Goal: Information Seeking & Learning: Learn about a topic

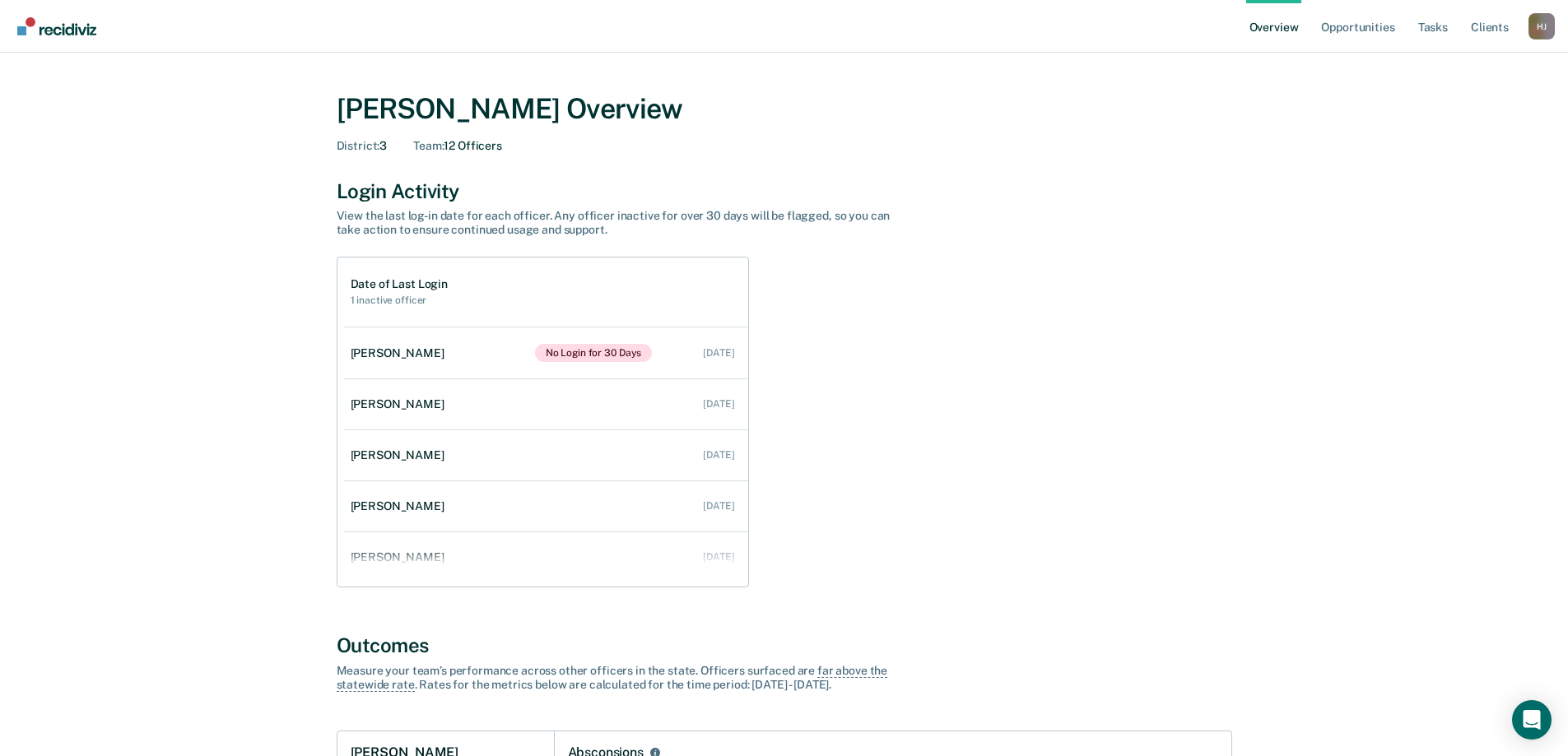
click at [1542, 29] on div "H J" at bounding box center [1542, 26] width 26 height 26
click at [1453, 125] on link "Go to Operations" at bounding box center [1475, 128] width 106 height 14
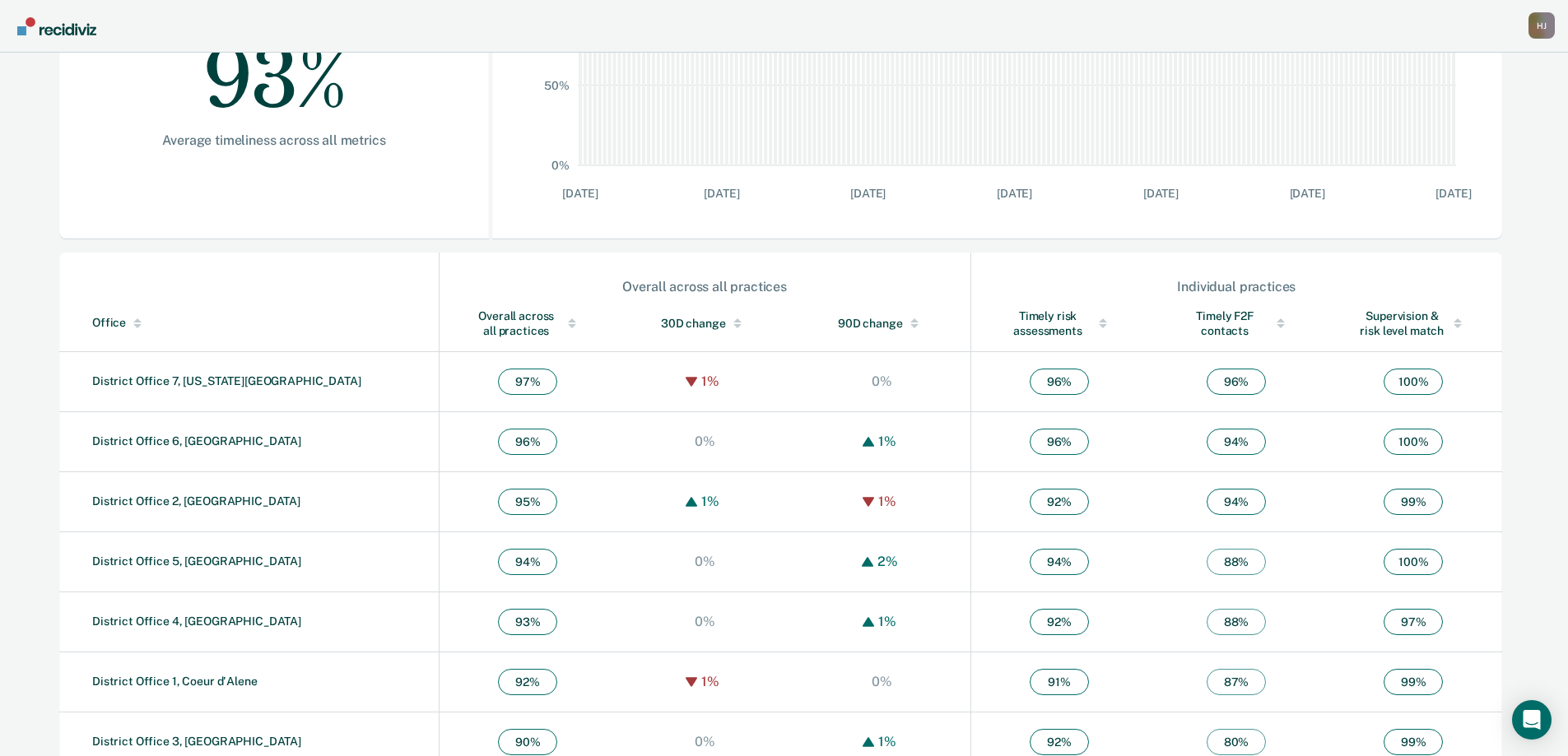
scroll to position [391, 0]
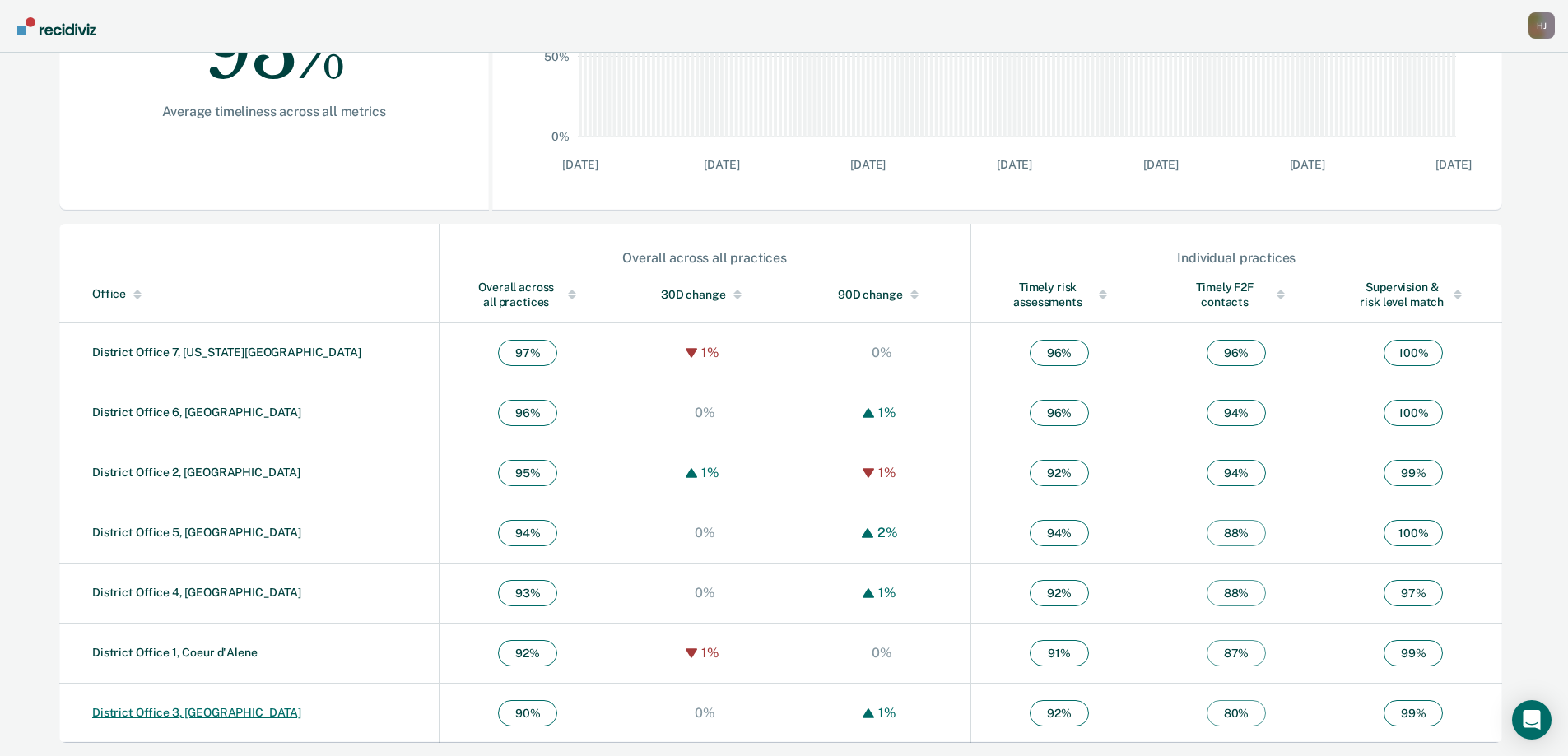
click at [197, 713] on link "District Office 3, [GEOGRAPHIC_DATA]" at bounding box center [197, 712] width 209 height 13
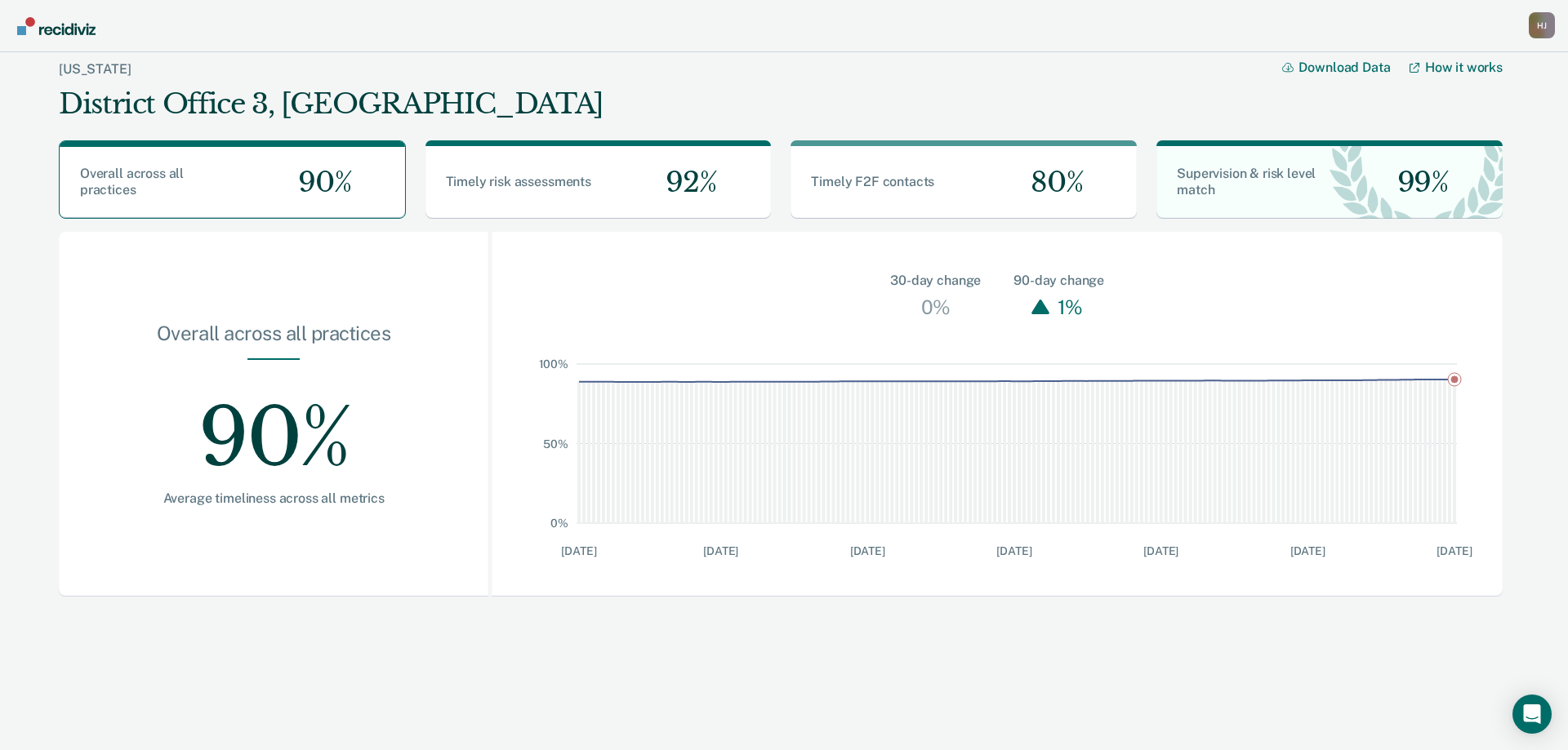
click at [1544, 29] on div "H J" at bounding box center [1541, 25] width 26 height 26
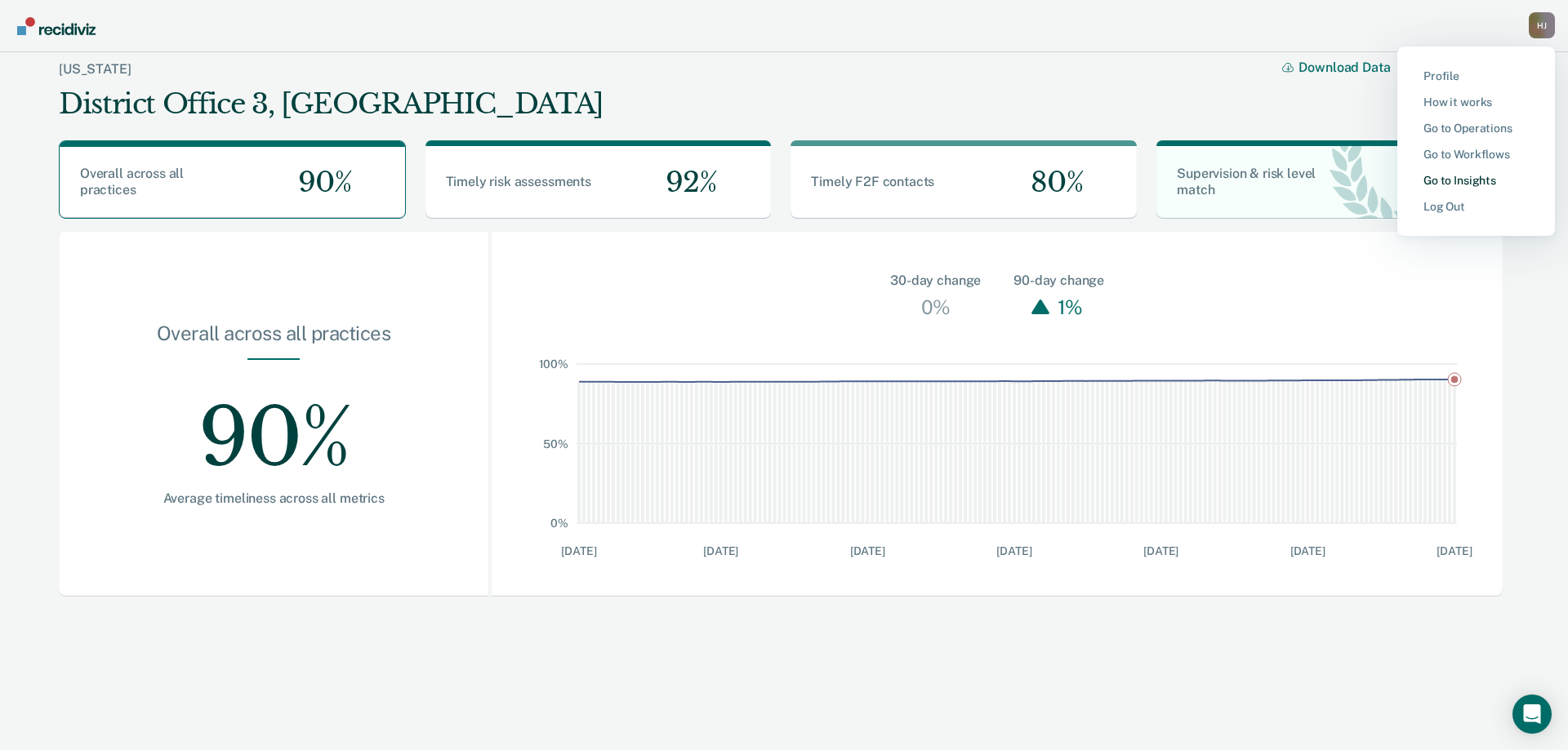
click at [1482, 175] on link "Go to Insights" at bounding box center [1476, 181] width 105 height 13
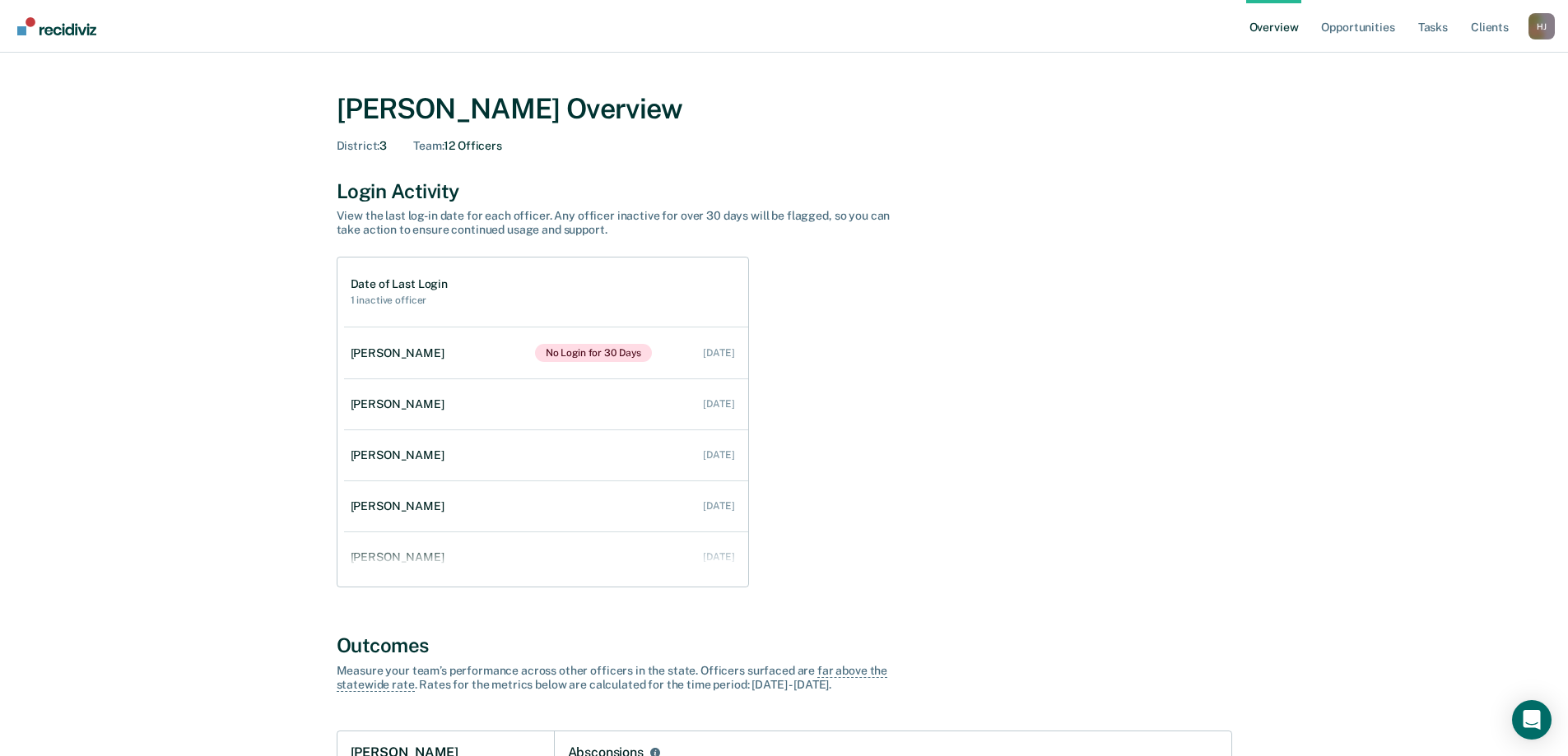
click at [77, 31] on img "Go to Recidiviz Home" at bounding box center [56, 26] width 79 height 18
